Goal: Check status: Check status

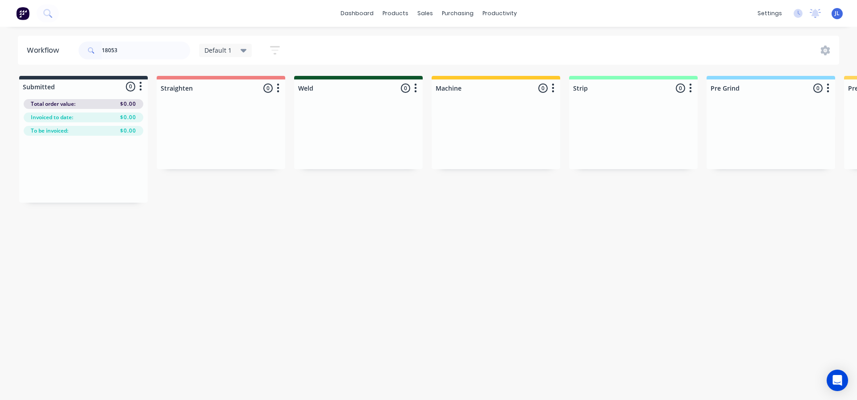
scroll to position [0, 604]
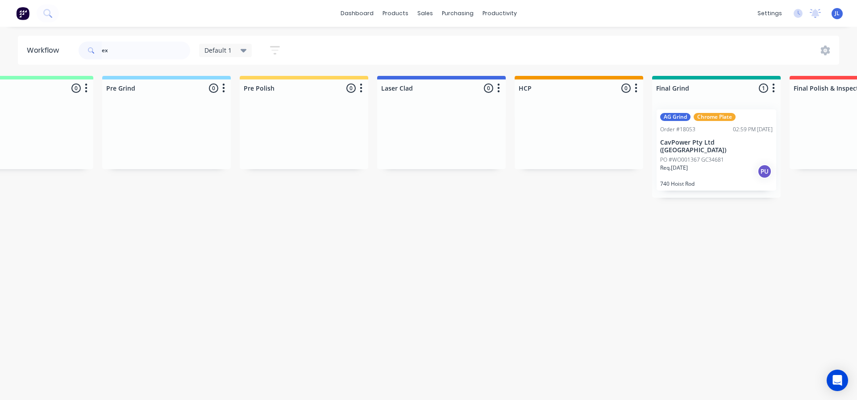
type input "e"
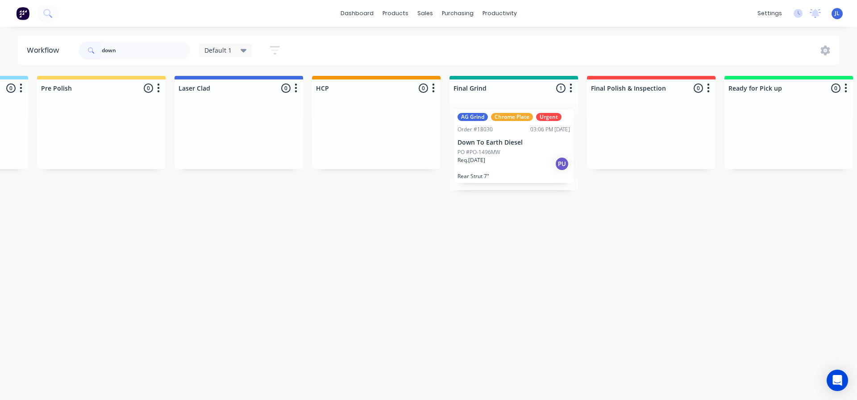
scroll to position [0, 817]
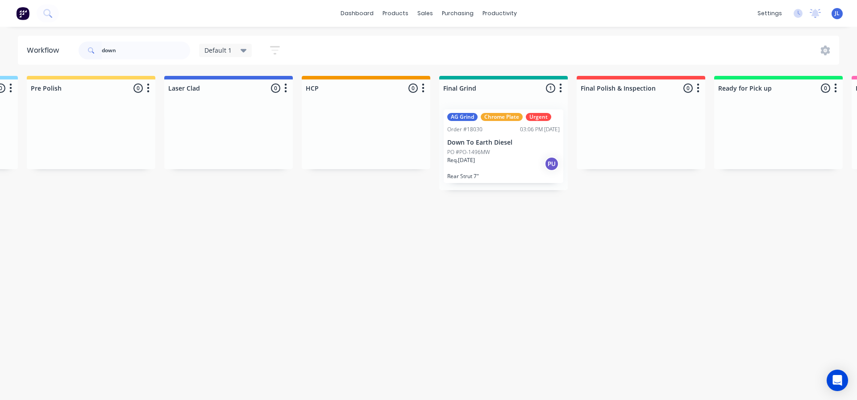
click at [502, 156] on div "Req. 21/08/25 PU" at bounding box center [503, 163] width 112 height 15
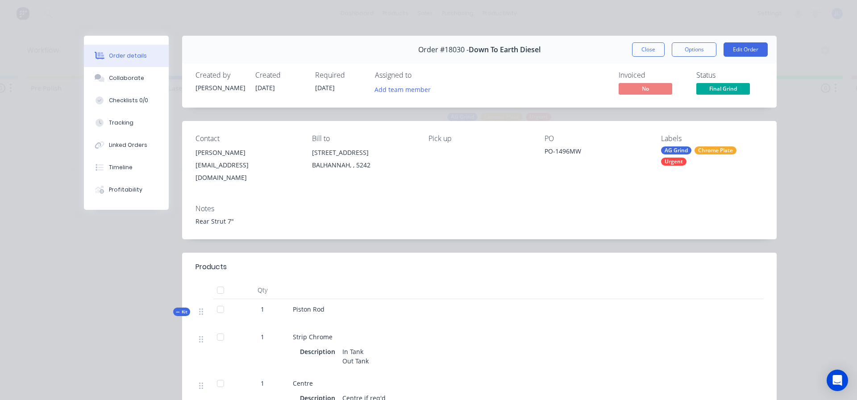
drag, startPoint x: 633, startPoint y: 46, endPoint x: 621, endPoint y: 58, distance: 17.1
click at [626, 54] on div "Order #18030 - Down To Earth Diesel Close Options Edit Order" at bounding box center [479, 50] width 594 height 28
click at [635, 51] on button "Close" at bounding box center [648, 49] width 33 height 14
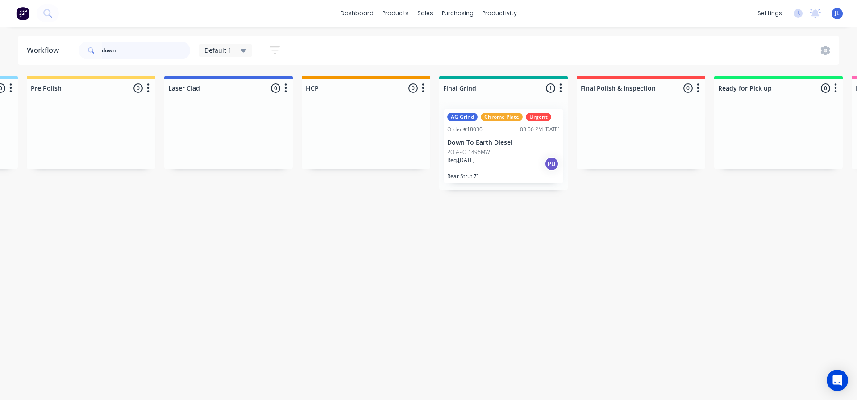
click at [152, 54] on input "down" at bounding box center [146, 50] width 88 height 18
type input "d"
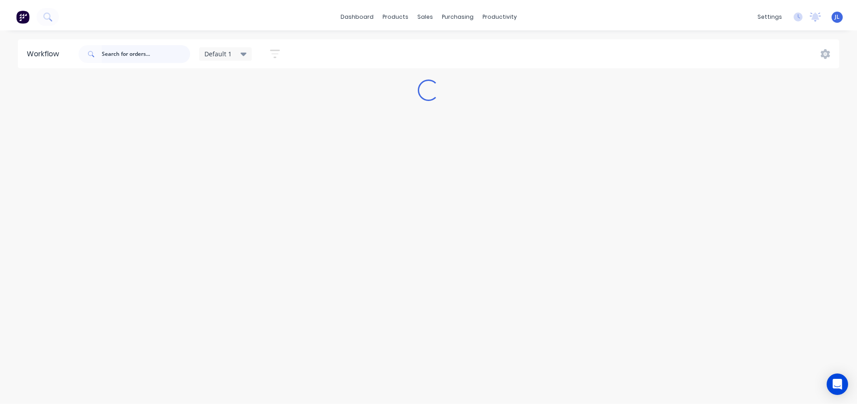
scroll to position [0, 0]
click at [19, 10] on img at bounding box center [22, 13] width 13 height 13
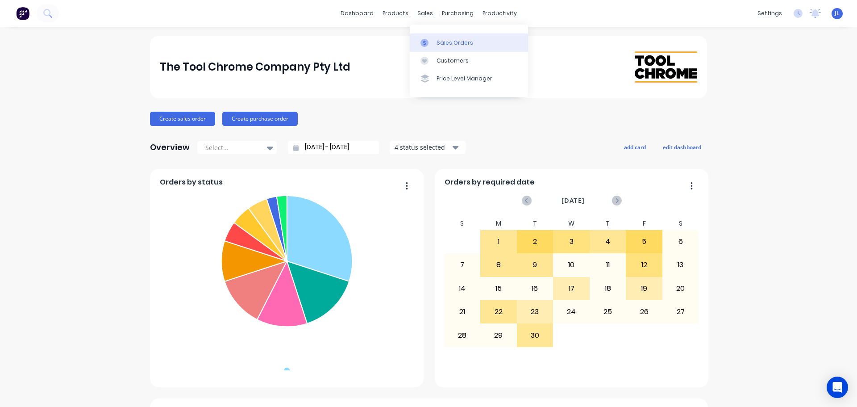
click at [435, 41] on link "Sales Orders" at bounding box center [469, 42] width 118 height 18
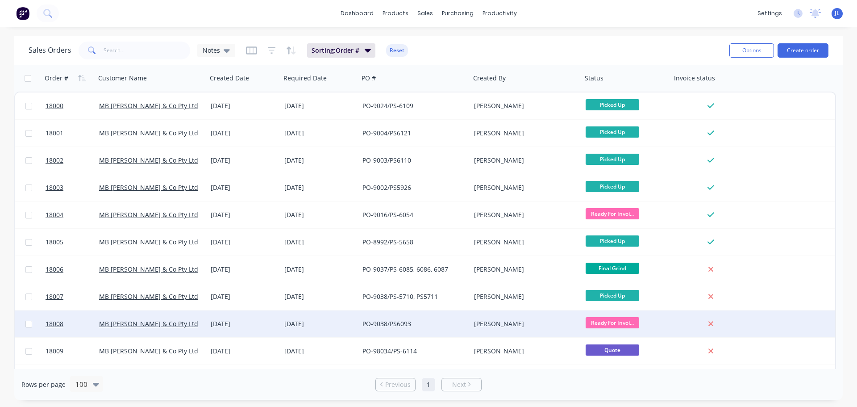
click at [624, 321] on span "Ready For Invoi..." at bounding box center [612, 322] width 54 height 11
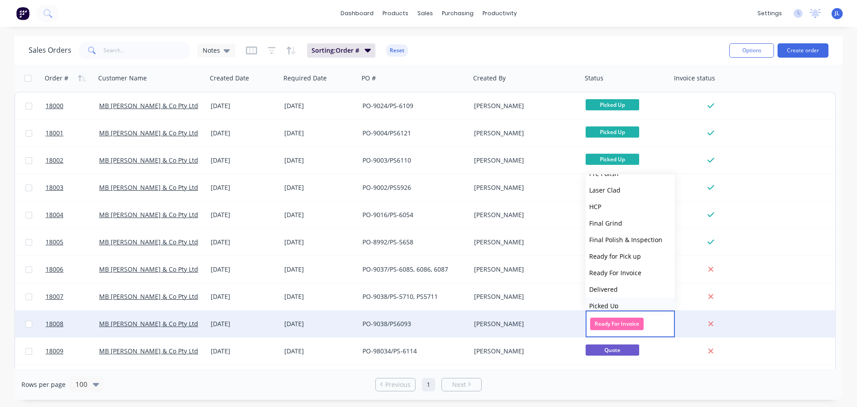
scroll to position [137, 0]
click at [623, 292] on button "Picked Up" at bounding box center [629, 296] width 89 height 17
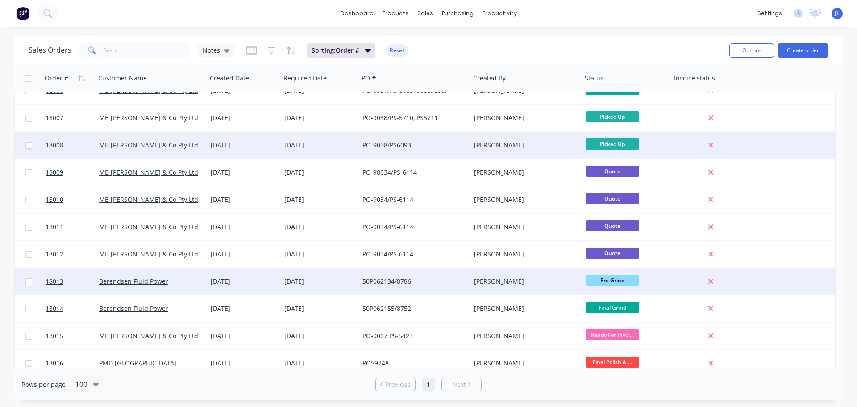
scroll to position [268, 0]
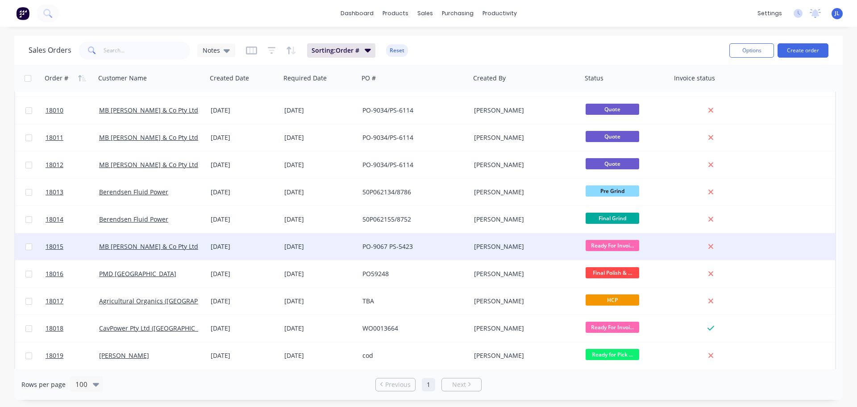
click at [618, 246] on span "Ready For Invoi..." at bounding box center [612, 245] width 54 height 11
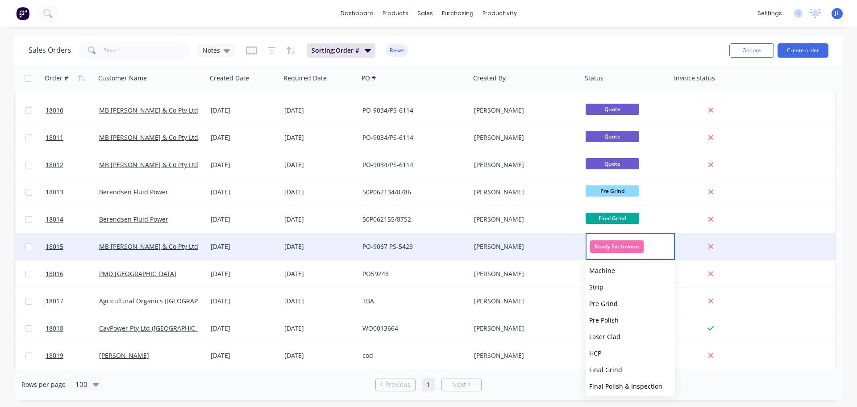
scroll to position [137, 0]
click at [613, 382] on span "Picked Up" at bounding box center [603, 384] width 29 height 8
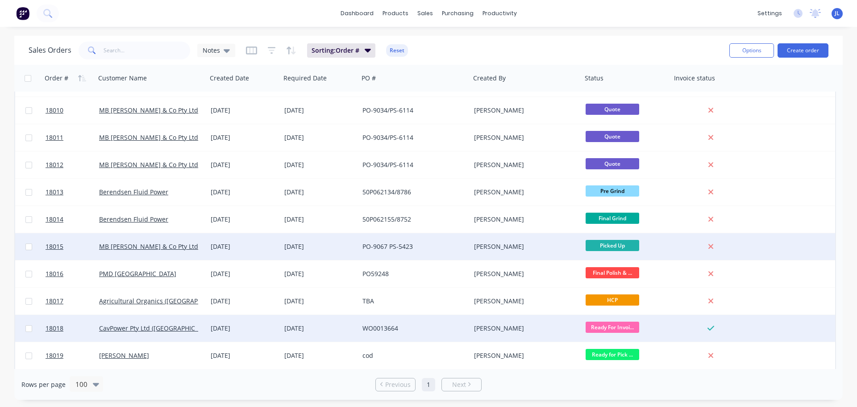
click at [618, 327] on span "Ready For Invoi..." at bounding box center [612, 326] width 54 height 11
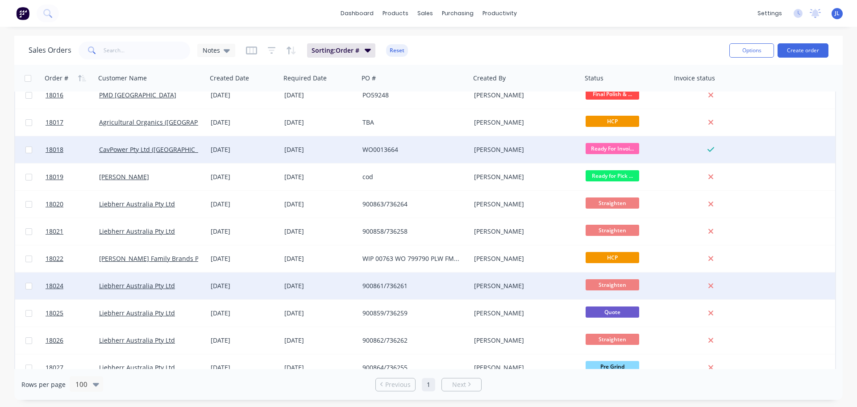
click at [368, 285] on div "900861/736261" at bounding box center [411, 285] width 99 height 9
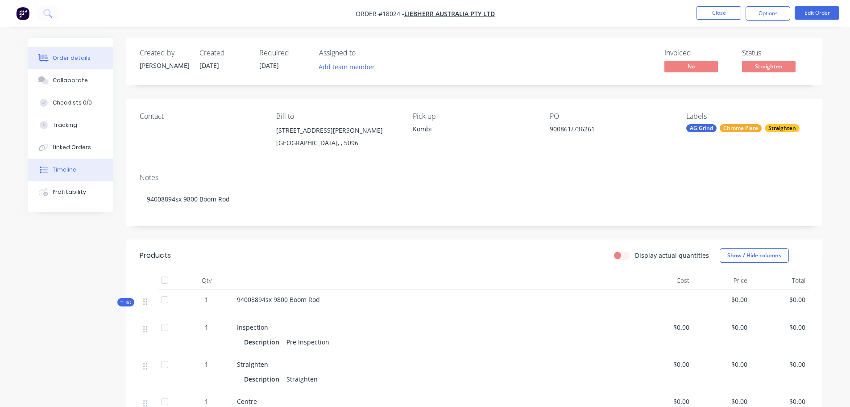
click at [71, 173] on div "Timeline" at bounding box center [65, 170] width 24 height 8
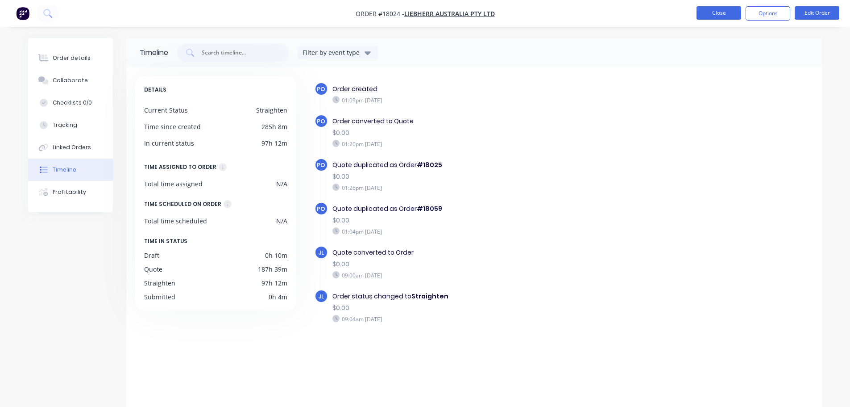
click at [723, 15] on button "Close" at bounding box center [719, 12] width 45 height 13
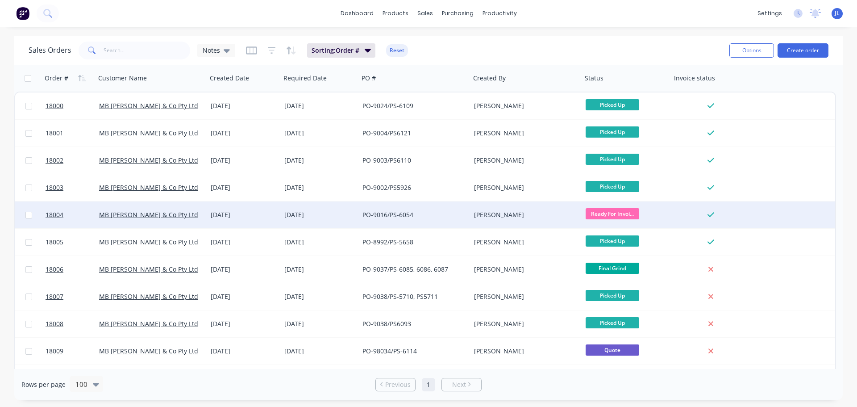
click at [486, 212] on div "[PERSON_NAME]" at bounding box center [523, 214] width 99 height 9
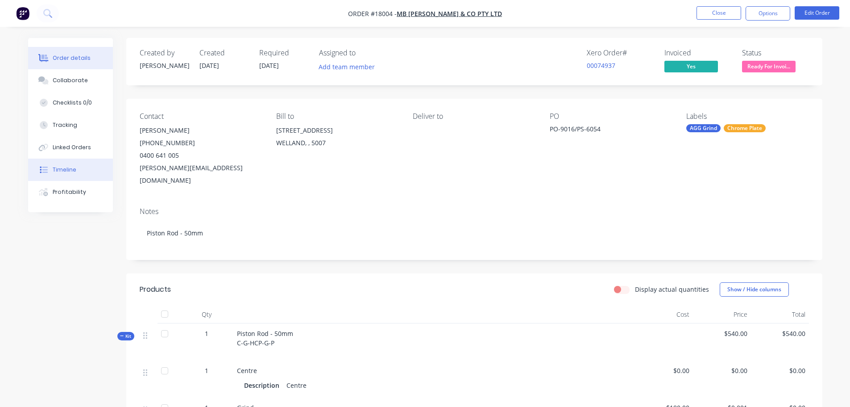
click at [65, 172] on div "Timeline" at bounding box center [65, 170] width 24 height 8
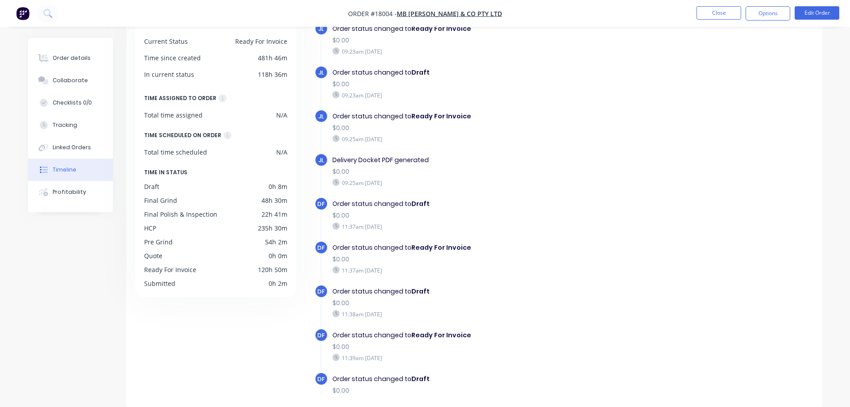
scroll to position [547, 0]
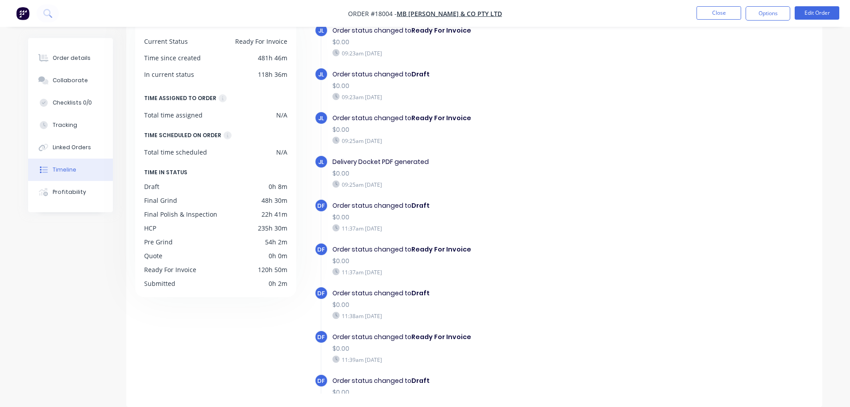
click at [734, 21] on nav "Order #18004 - MB [PERSON_NAME] & Co Pty Ltd Close Options Edit Order" at bounding box center [425, 13] width 850 height 27
click at [731, 17] on button "Close" at bounding box center [719, 12] width 45 height 13
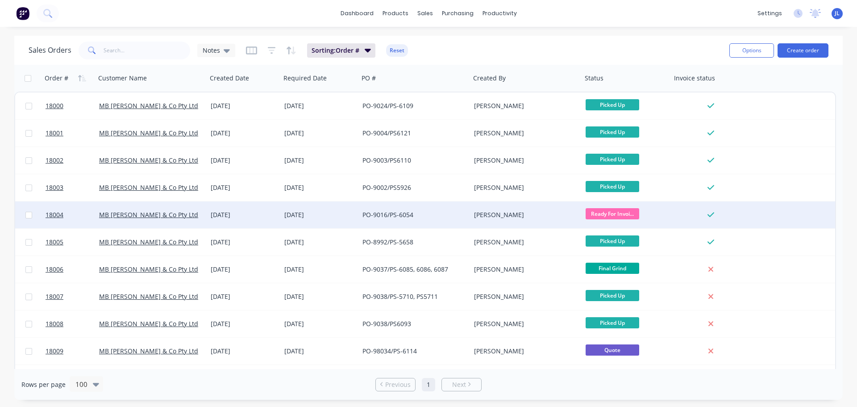
click at [626, 215] on span "Ready For Invoi..." at bounding box center [612, 213] width 54 height 11
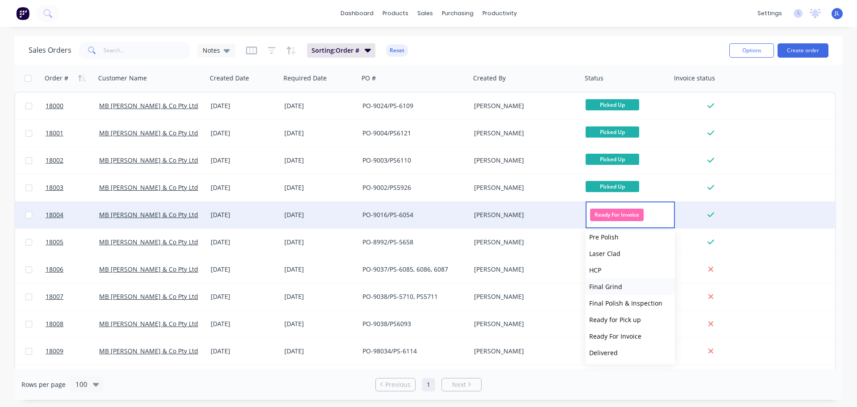
scroll to position [137, 0]
click at [616, 349] on span "Picked Up" at bounding box center [603, 352] width 29 height 8
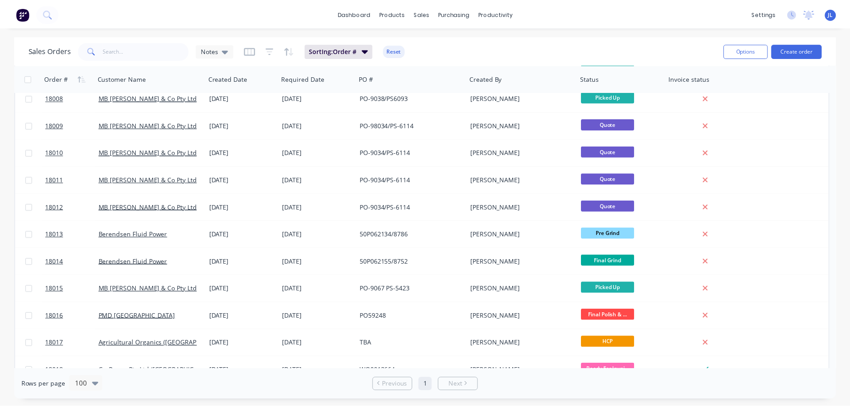
scroll to position [268, 0]
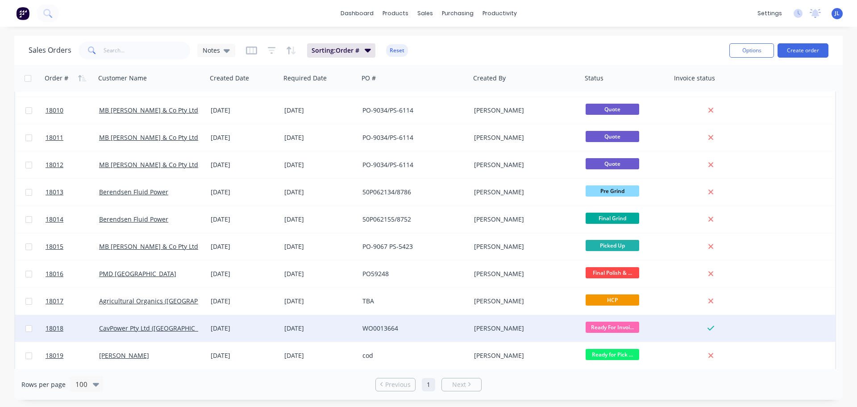
click at [536, 328] on div "[PERSON_NAME]" at bounding box center [523, 328] width 99 height 9
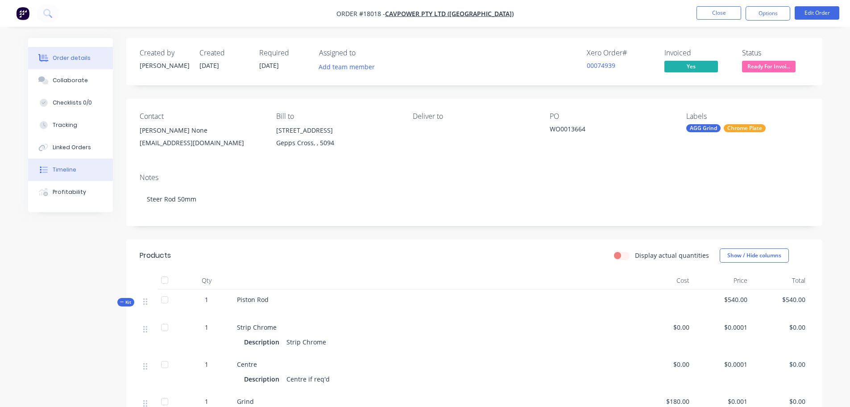
click at [78, 170] on button "Timeline" at bounding box center [70, 169] width 85 height 22
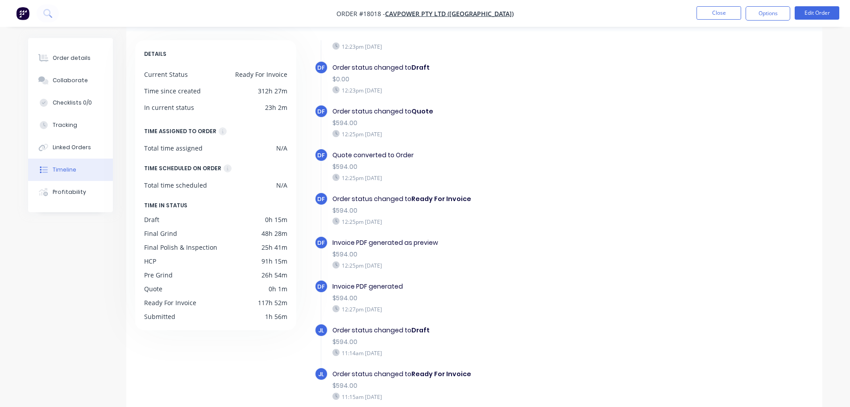
scroll to position [69, 0]
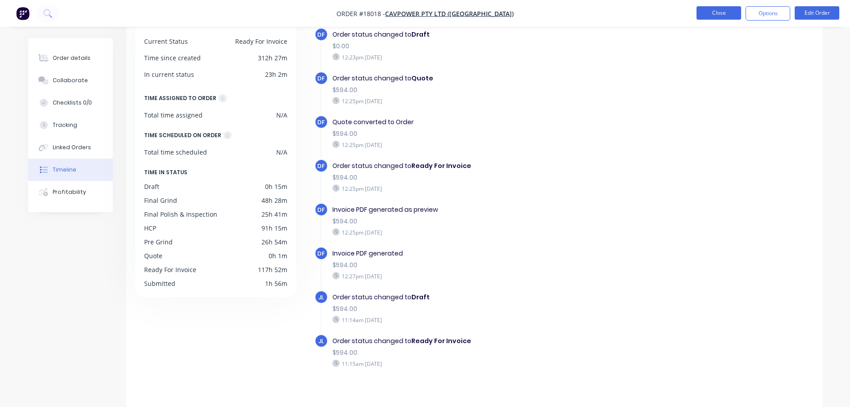
click at [709, 15] on button "Close" at bounding box center [719, 12] width 45 height 13
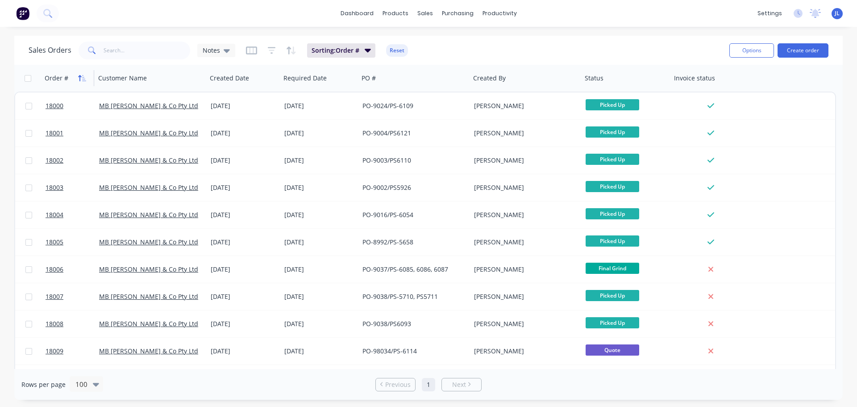
click at [81, 79] on icon "button" at bounding box center [82, 78] width 8 height 7
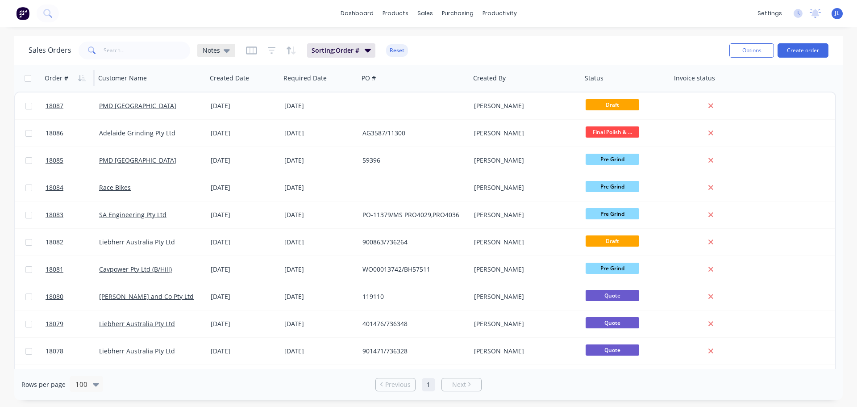
click at [229, 51] on div "Notes" at bounding box center [216, 50] width 38 height 13
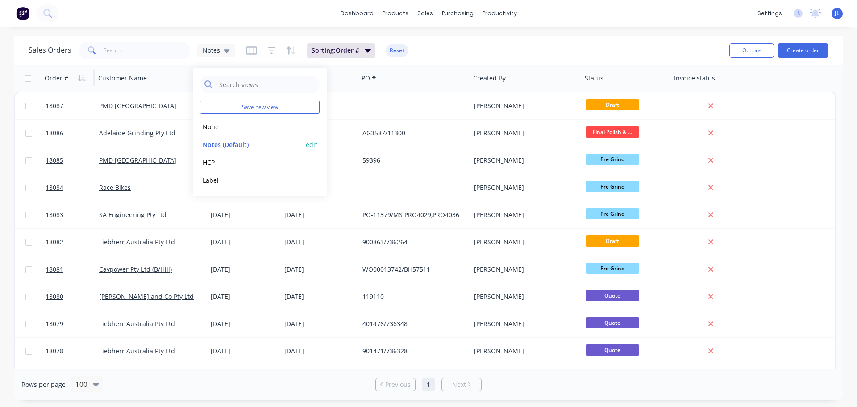
click at [313, 143] on button "edit" at bounding box center [312, 144] width 12 height 9
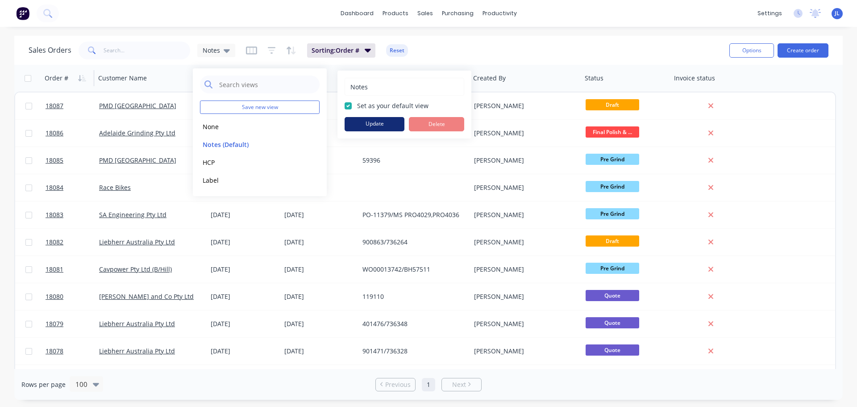
click at [383, 124] on button "Update" at bounding box center [374, 124] width 60 height 14
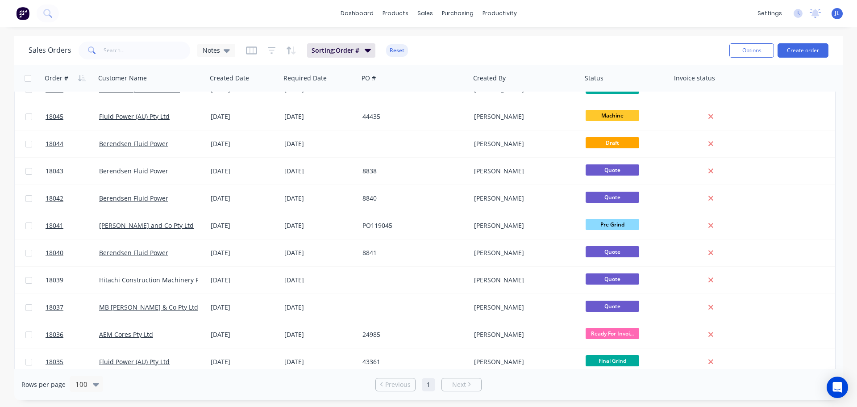
scroll to position [1160, 0]
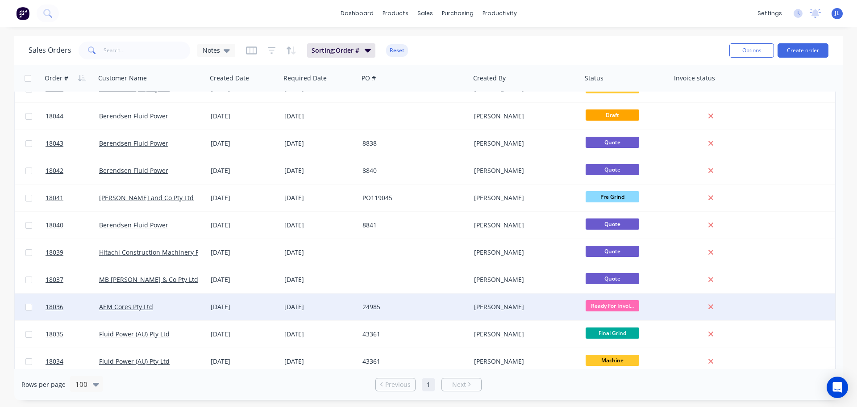
click at [597, 308] on span "Ready For Invoi..." at bounding box center [612, 305] width 54 height 11
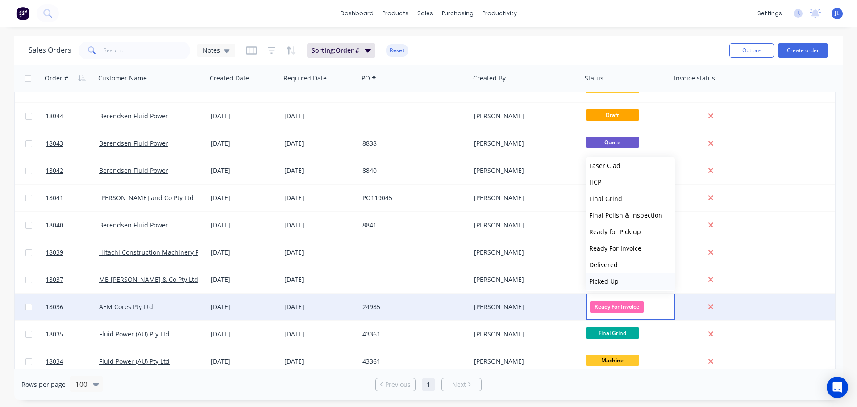
scroll to position [137, 0]
click at [621, 279] on button "Picked Up" at bounding box center [629, 279] width 89 height 17
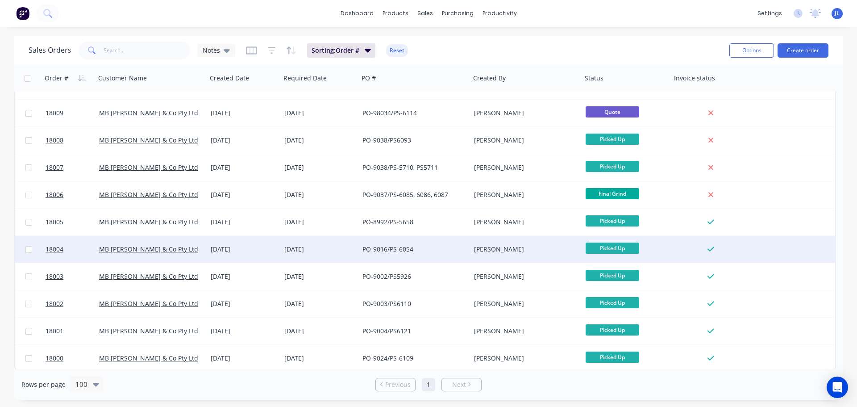
scroll to position [2064, 0]
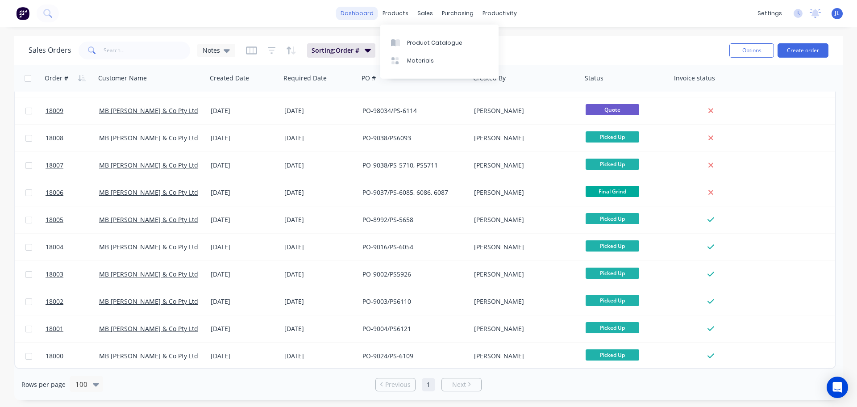
click at [370, 14] on link "dashboard" at bounding box center [357, 13] width 42 height 13
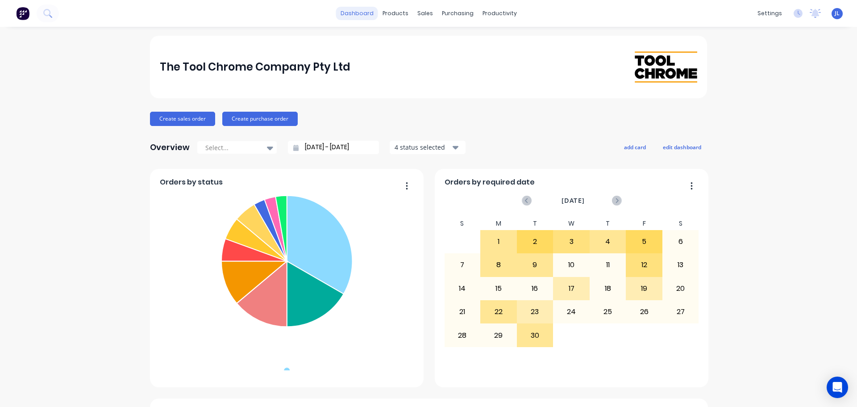
click at [362, 15] on link "dashboard" at bounding box center [357, 13] width 42 height 13
click at [430, 40] on div at bounding box center [426, 43] width 13 height 8
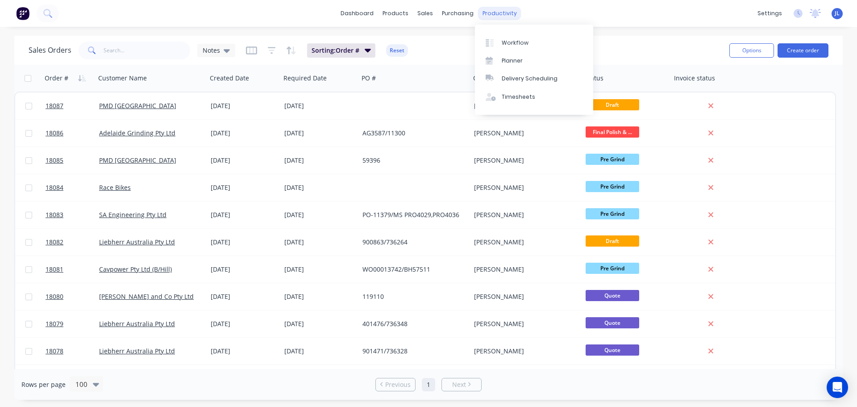
click at [498, 14] on div "productivity" at bounding box center [499, 13] width 43 height 13
click at [514, 40] on div "Workflow" at bounding box center [515, 43] width 27 height 8
